Goal: Find specific page/section: Find specific page/section

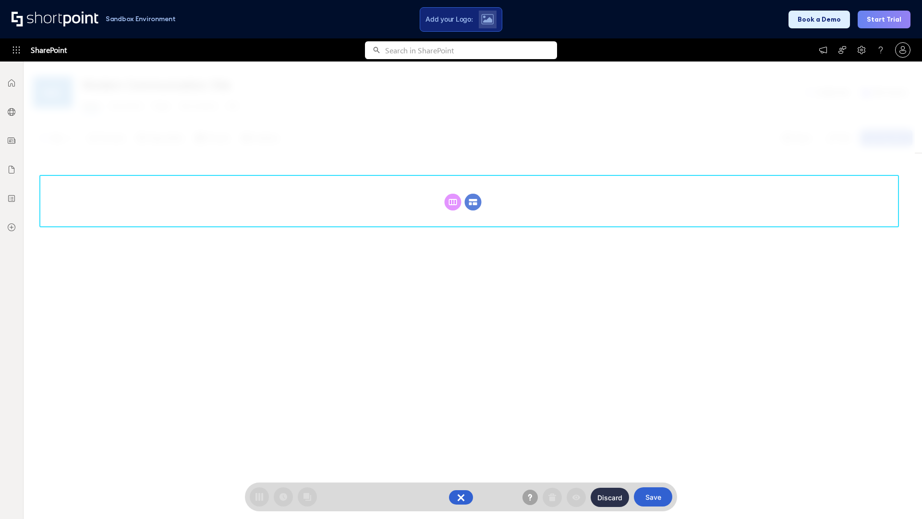
click at [473, 202] on circle at bounding box center [473, 202] width 17 height 17
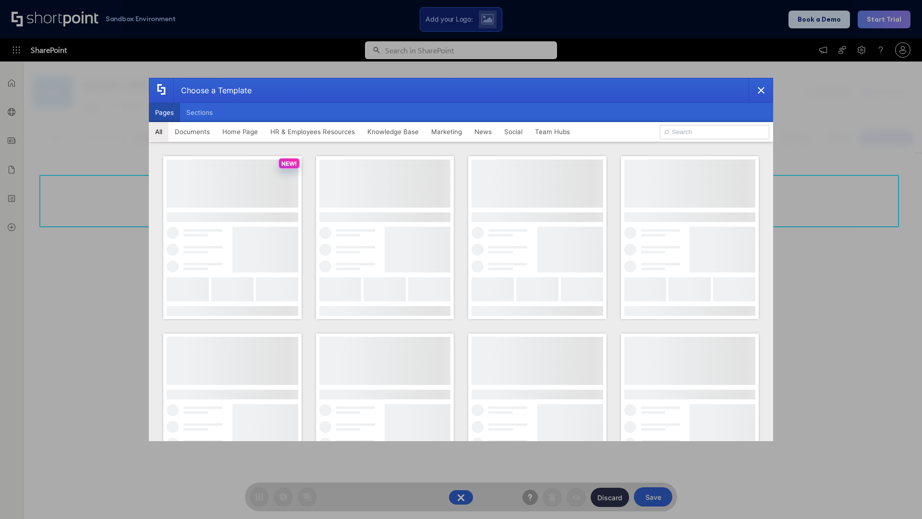
click at [164, 112] on button "Pages" at bounding box center [164, 112] width 31 height 19
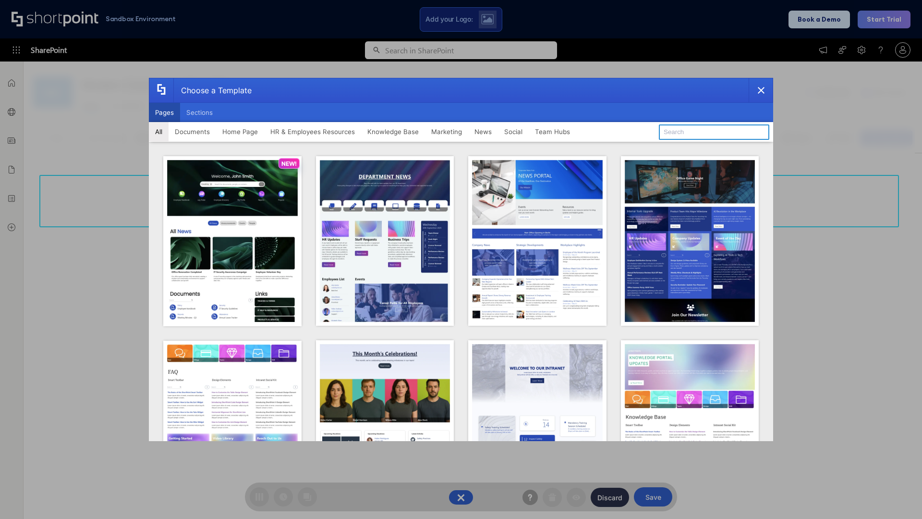
type input "Knowledge Portal 4"
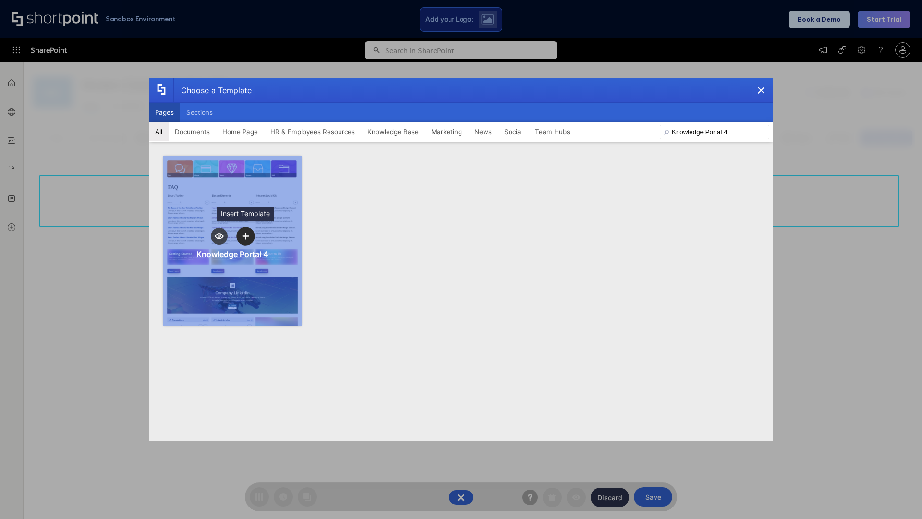
click at [245, 236] on icon "template selector" at bounding box center [245, 235] width 7 height 7
